Goal: Task Accomplishment & Management: Use online tool/utility

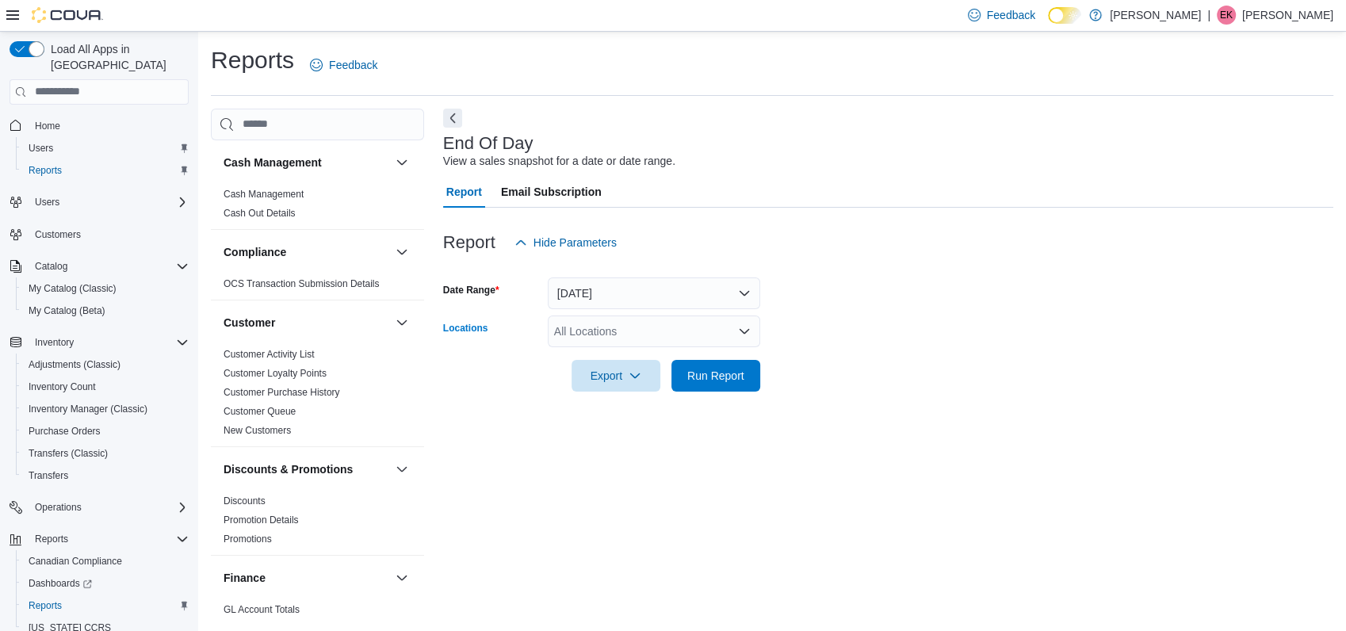
click at [608, 322] on div "All Locations" at bounding box center [654, 331] width 212 height 32
type input "***"
click at [622, 361] on span "Rose City Outpost" at bounding box center [627, 358] width 90 height 16
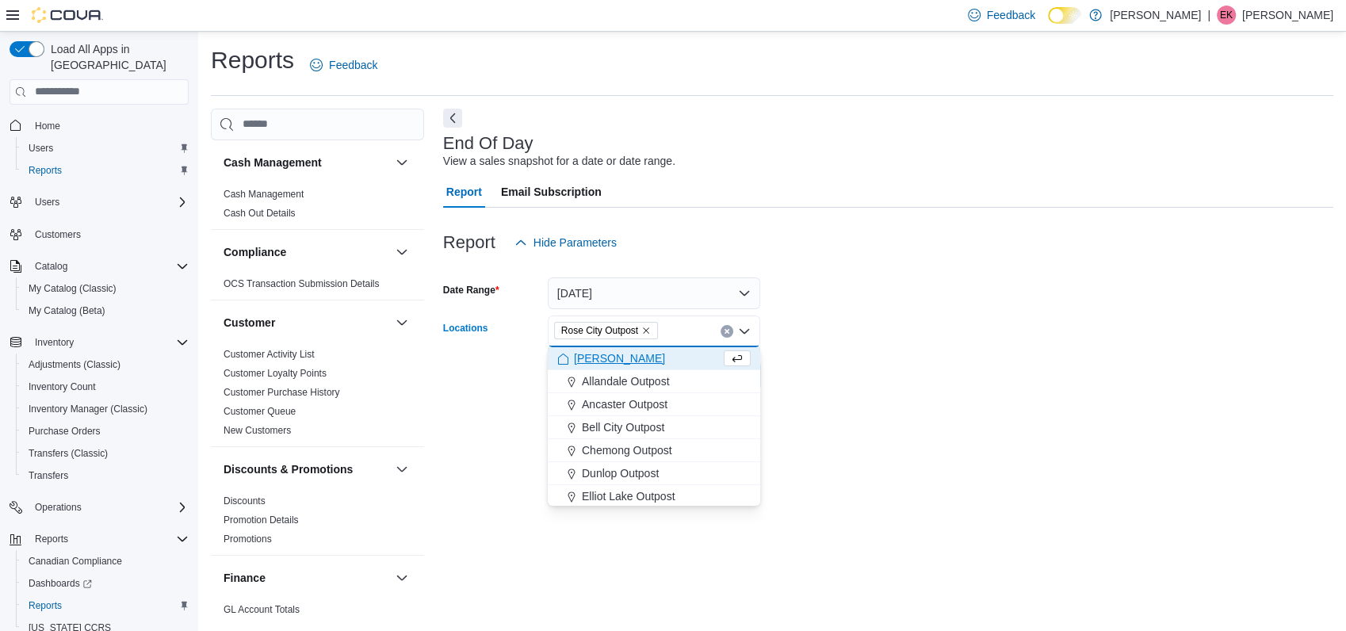
click at [846, 392] on div at bounding box center [888, 401] width 890 height 19
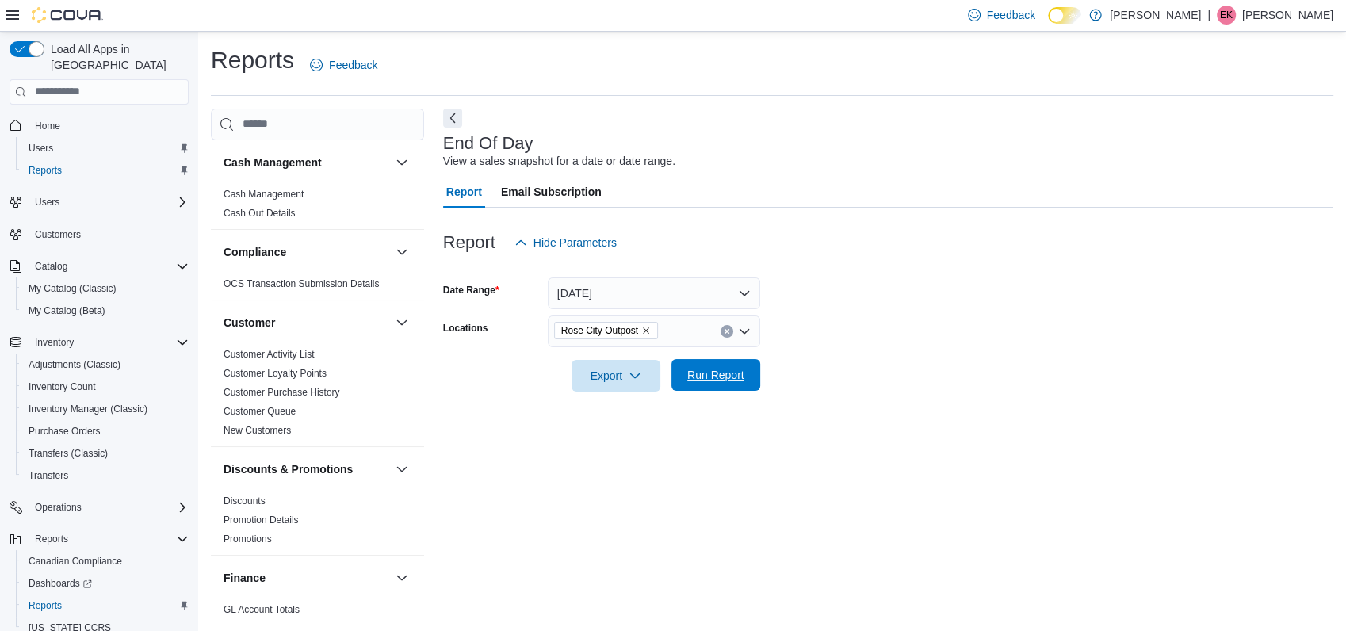
click at [727, 364] on span "Run Report" at bounding box center [716, 375] width 70 height 32
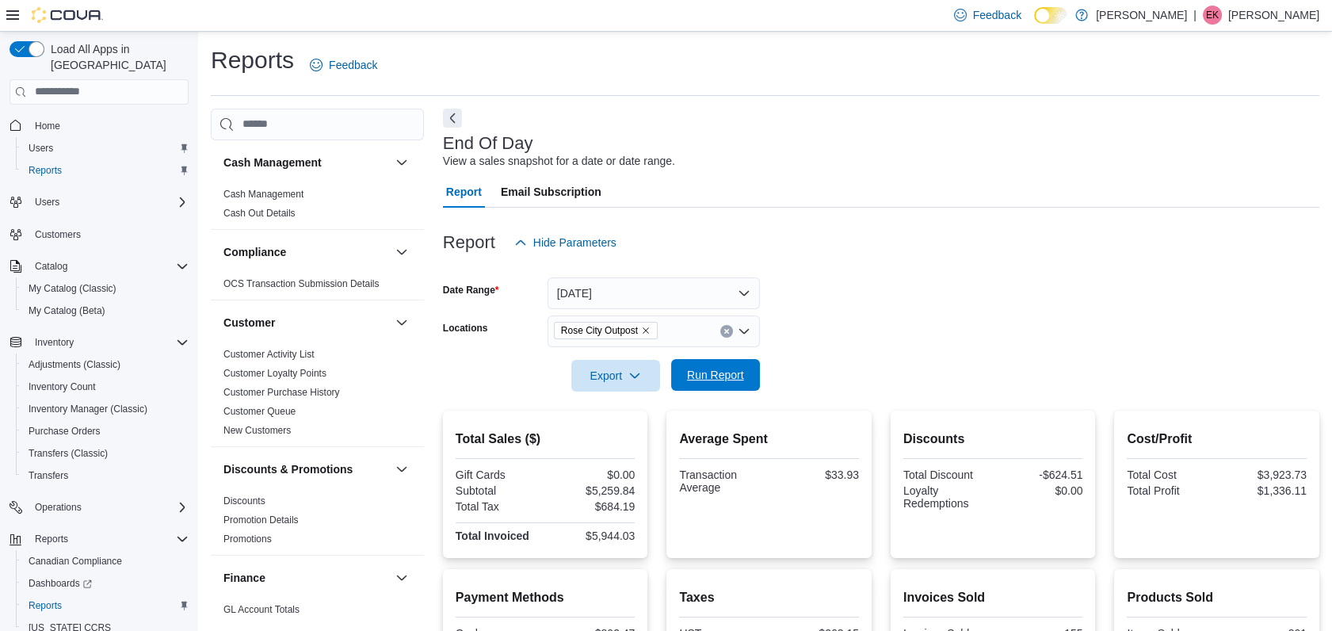
click at [717, 363] on span "Run Report" at bounding box center [716, 375] width 70 height 32
click at [875, 308] on form "Date Range Today Locations Rose City Outpost Export Run Report" at bounding box center [881, 324] width 877 height 133
click at [875, 307] on form "Date Range Today Locations Rose City Outpost Export Run Report" at bounding box center [881, 324] width 877 height 133
click at [699, 374] on span "Run Report" at bounding box center [715, 375] width 57 height 16
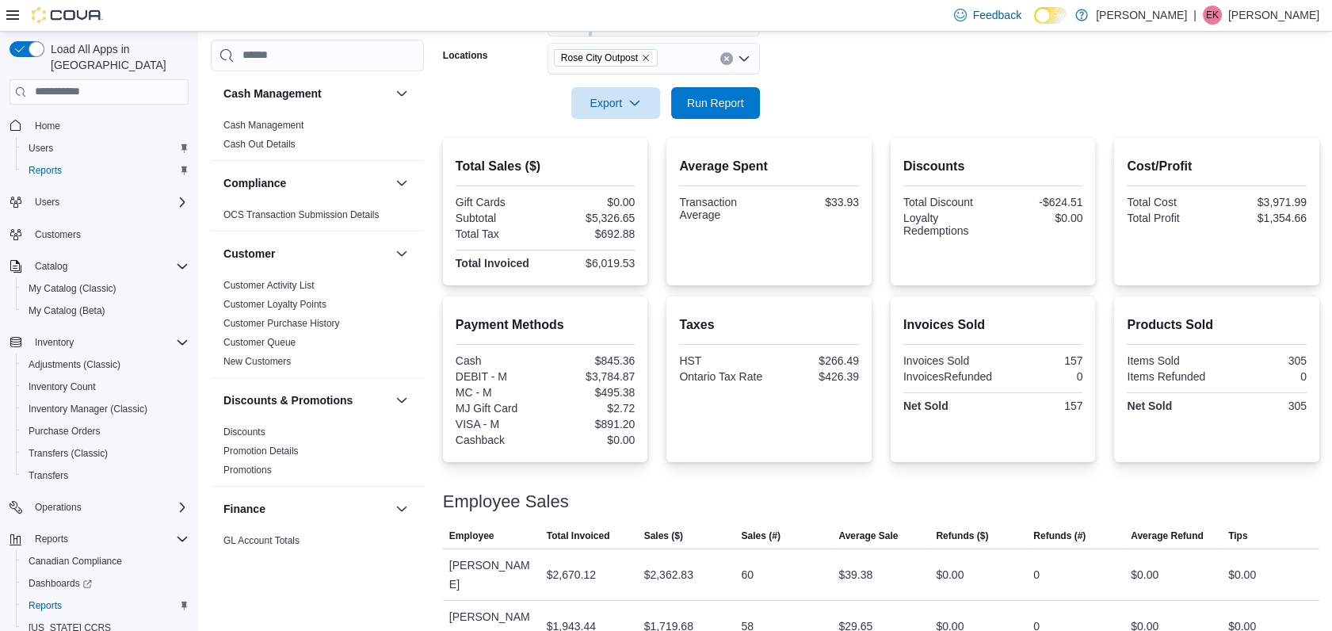
scroll to position [333, 0]
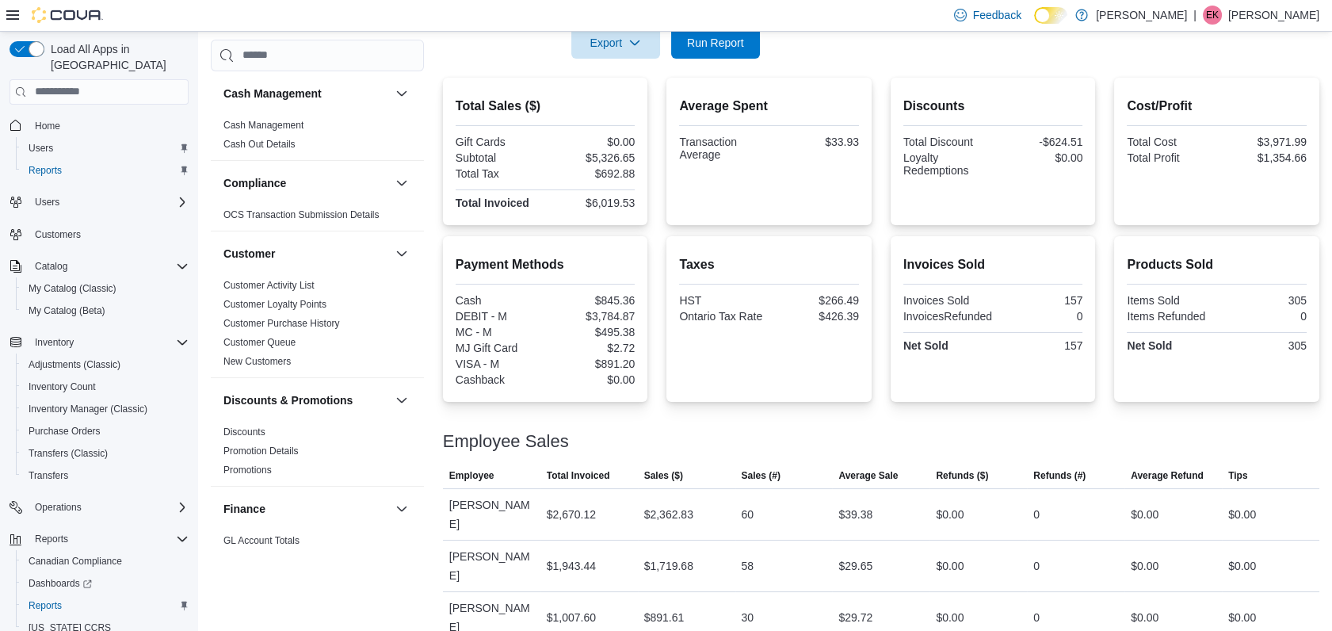
click at [888, 239] on div "Payment Methods Cash $845.36 DEBIT - M $3,784.87 MC - M $495.38 MJ Gift Card $2…" at bounding box center [881, 319] width 877 height 166
